Goal: Information Seeking & Learning: Learn about a topic

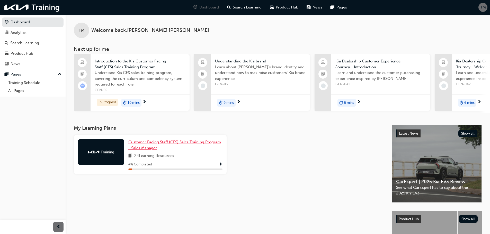
click at [153, 145] on span "Customer Facing Staff (CFS) Sales Training Program - Sales Manager" at bounding box center [174, 145] width 93 height 11
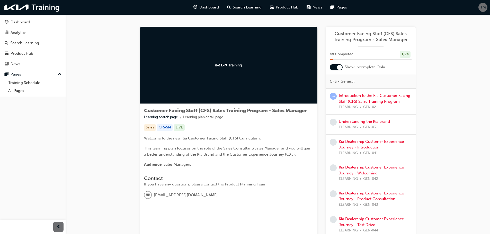
click at [204, 75] on div at bounding box center [228, 65] width 177 height 77
click at [361, 95] on link "Introduction to the Kia Customer Facing Staff (CFS) Sales Training Program" at bounding box center [373, 98] width 71 height 11
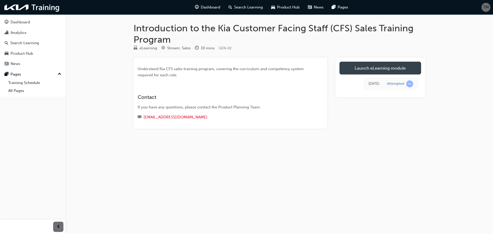
click at [391, 72] on link "Launch eLearning module" at bounding box center [381, 68] width 82 height 13
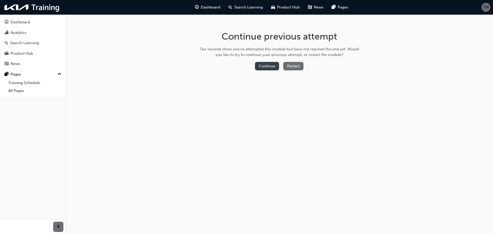
click at [270, 69] on button "Continue" at bounding box center [267, 66] width 24 height 8
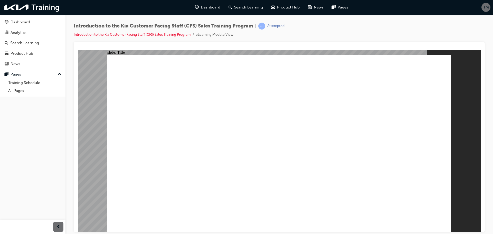
drag, startPoint x: 439, startPoint y: 217, endPoint x: 440, endPoint y: 220, distance: 3.3
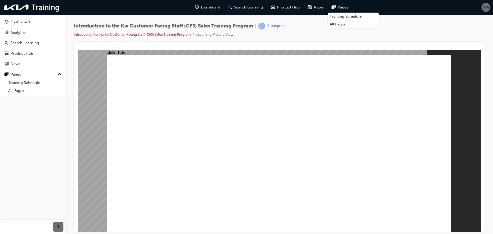
click at [22, 32] on div "Analytics" at bounding box center [19, 33] width 16 height 6
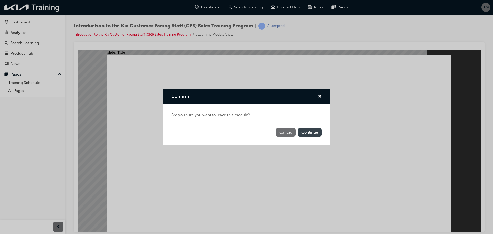
click at [309, 132] on button "Continue" at bounding box center [310, 132] width 24 height 8
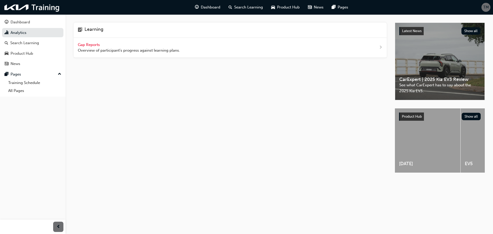
click at [382, 45] on span "next-icon" at bounding box center [381, 47] width 4 height 6
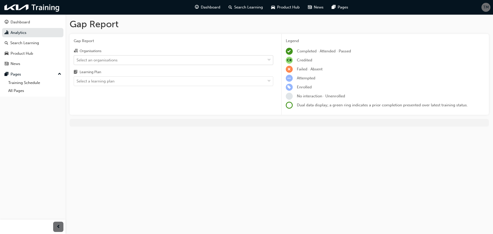
click at [128, 57] on div "Select an organisations" at bounding box center [169, 60] width 191 height 9
click at [77, 58] on input "Organisations Select an organisations" at bounding box center [77, 60] width 1 height 4
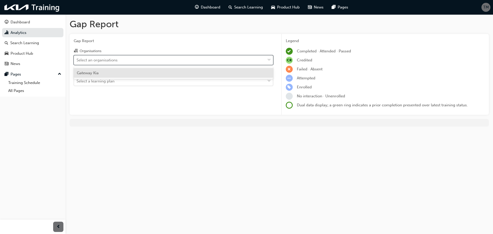
drag, startPoint x: 119, startPoint y: 73, endPoint x: 122, endPoint y: 77, distance: 4.1
click at [122, 77] on div "Gateway Kia" at bounding box center [174, 73] width 200 height 10
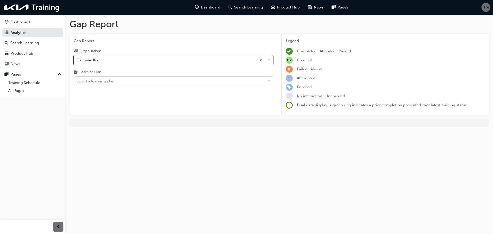
click at [116, 82] on div "Select a learning plan" at bounding box center [169, 81] width 191 height 9
click at [77, 82] on input "Learning Plan Select a learning plan" at bounding box center [77, 81] width 1 height 4
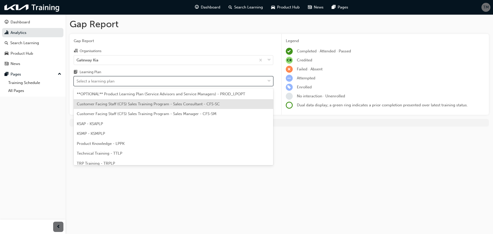
click at [138, 104] on span "Customer Facing Staff (CFS) Sales Training Program - Sales Consultant - CFS-SC" at bounding box center [148, 104] width 143 height 5
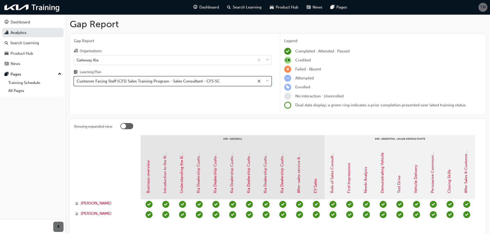
click at [134, 81] on div "Customer Facing Staff (CFS) Sales Training Program - Sales Consultant - CFS-SC" at bounding box center [148, 81] width 143 height 6
click at [77, 81] on input "Learning Plan option Customer Facing Staff (CFS) Sales Training Program - Sales…" at bounding box center [77, 81] width 1 height 4
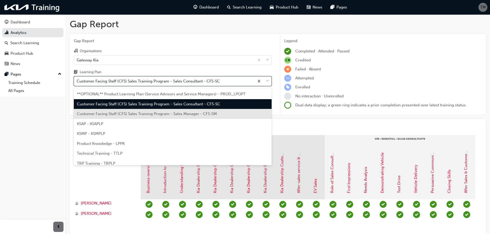
click at [141, 114] on span "Customer Facing Staff (CFS) Sales Training Program - Sales Manager - CFS-SM" at bounding box center [147, 114] width 140 height 5
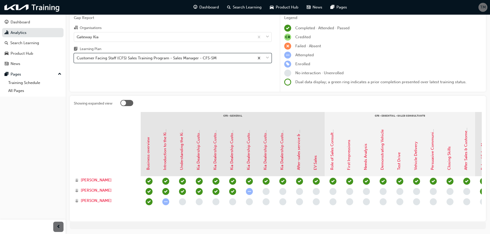
scroll to position [43, 0]
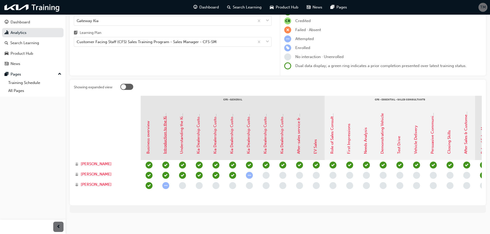
click at [165, 139] on link "Introduction to the Kia Customer Facing Staff (CFS) Sales Training Program" at bounding box center [164, 87] width 5 height 133
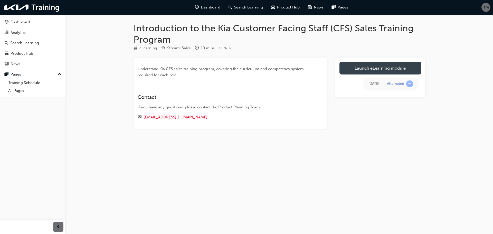
click at [360, 70] on link "Launch eLearning module" at bounding box center [381, 68] width 82 height 13
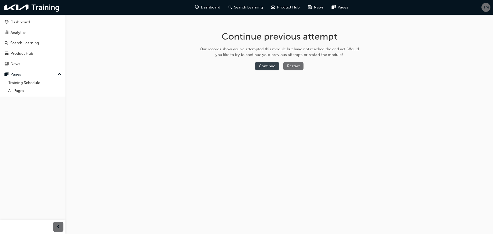
click at [270, 65] on button "Continue" at bounding box center [267, 66] width 24 height 8
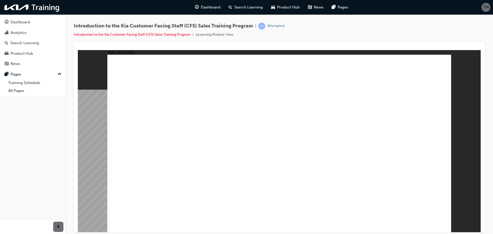
radio input "true"
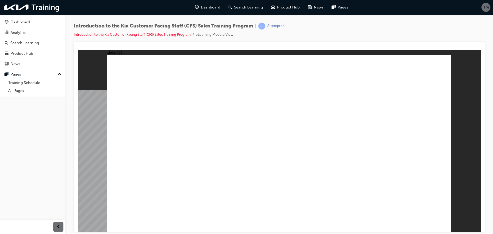
radio input "true"
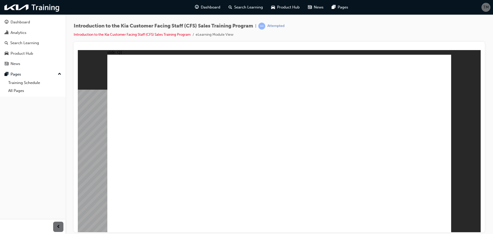
checkbox input "true"
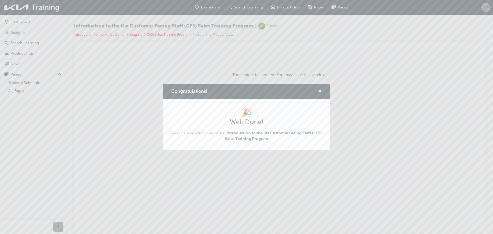
drag, startPoint x: 242, startPoint y: 185, endPoint x: 166, endPoint y: 134, distance: 91.2
click at [242, 185] on div "Congratulations! 🎉 Well Done! You've successfully completed Introduction to the…" at bounding box center [246, 117] width 493 height 234
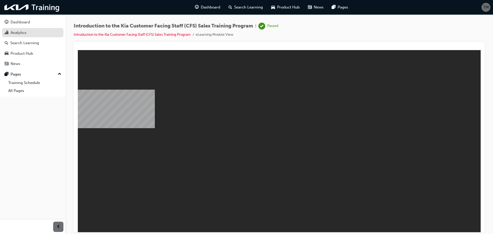
click at [13, 32] on div "Analytics" at bounding box center [19, 33] width 16 height 6
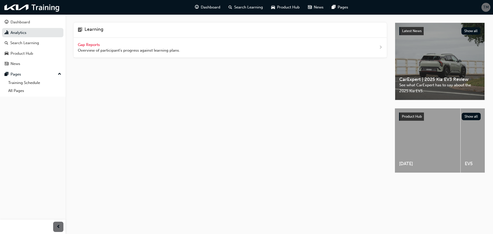
click at [79, 48] on span "Overview of participant's progress against learning plans." at bounding box center [129, 51] width 102 height 6
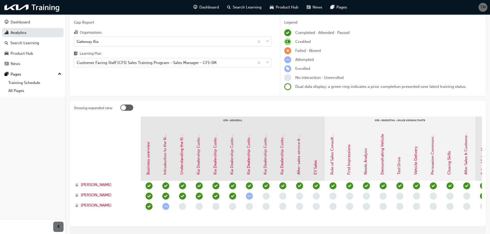
scroll to position [43, 0]
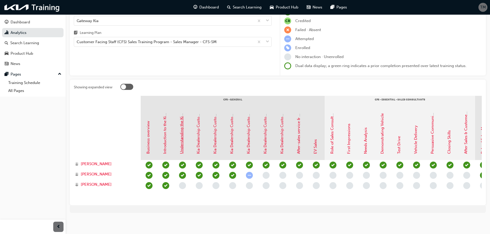
click at [181, 132] on link "Understanding the Kia brand" at bounding box center [181, 128] width 5 height 51
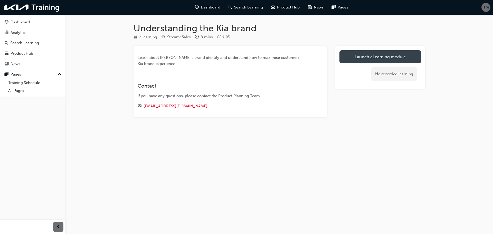
click at [370, 55] on link "Launch eLearning module" at bounding box center [381, 56] width 82 height 13
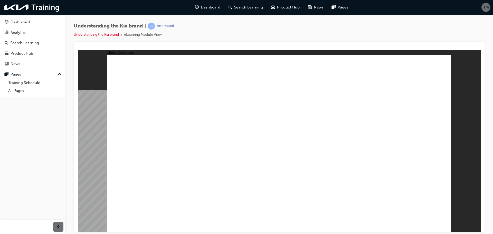
radio input "true"
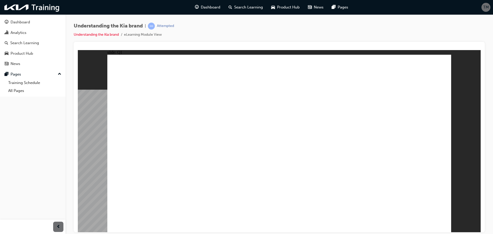
radio input "true"
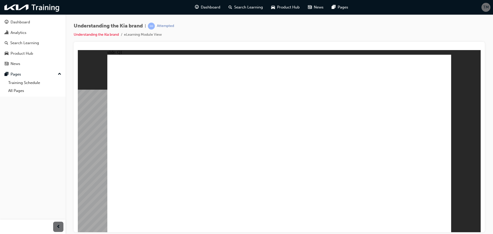
radio input "true"
radio input "false"
radio input "true"
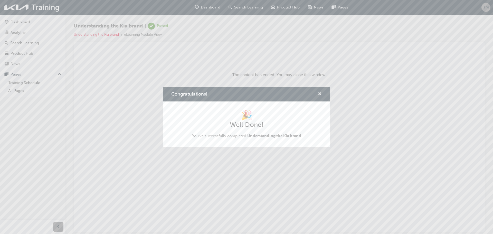
click at [319, 96] on span "cross-icon" at bounding box center [320, 94] width 4 height 5
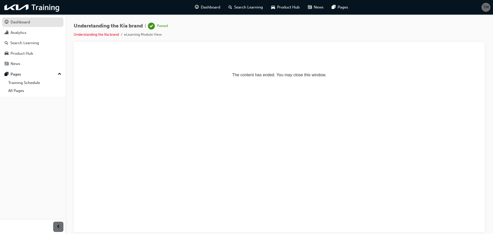
click at [20, 25] on link "Dashboard" at bounding box center [32, 22] width 61 height 10
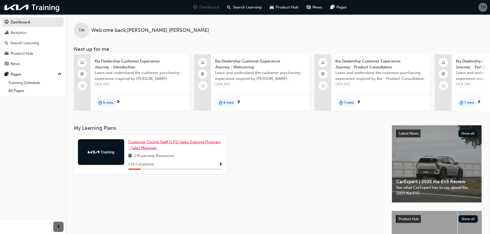
click at [149, 144] on span "Customer Facing Staff (CFS) Sales Training Program - Sales Manager" at bounding box center [174, 145] width 93 height 11
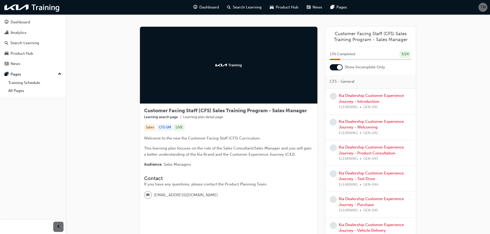
click at [339, 68] on div at bounding box center [339, 67] width 5 height 5
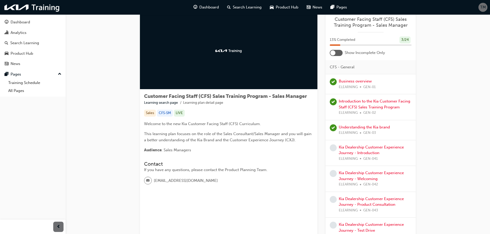
scroll to position [26, 0]
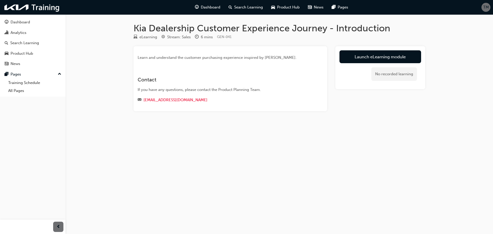
click at [366, 58] on link "Launch eLearning module" at bounding box center [381, 56] width 82 height 13
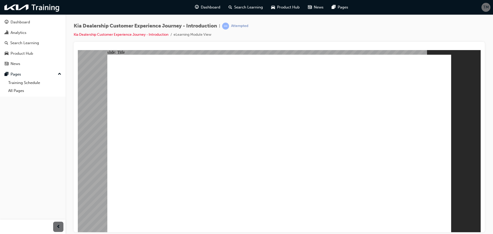
drag, startPoint x: 437, startPoint y: 221, endPoint x: 443, endPoint y: 222, distance: 5.2
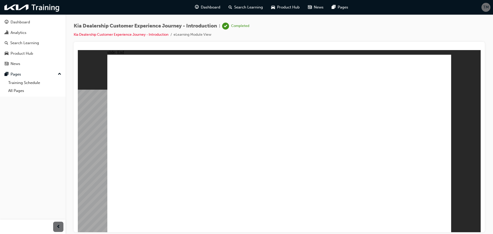
drag, startPoint x: 285, startPoint y: 216, endPoint x: 283, endPoint y: 219, distance: 3.5
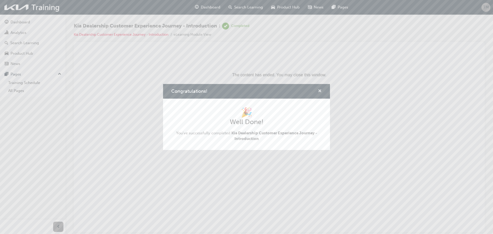
click at [320, 91] on span "cross-icon" at bounding box center [320, 91] width 4 height 5
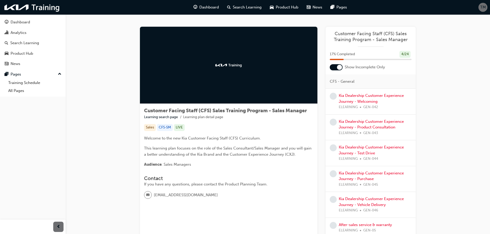
click at [339, 68] on div at bounding box center [339, 67] width 5 height 5
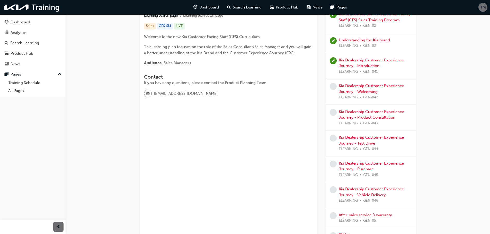
scroll to position [103, 0]
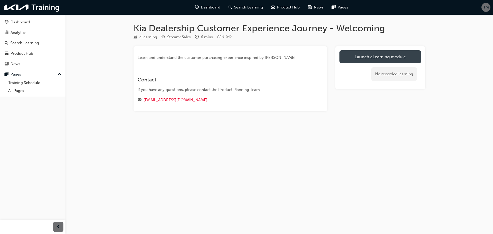
click at [380, 57] on link "Launch eLearning module" at bounding box center [381, 56] width 82 height 13
